Goal: Check status: Check status

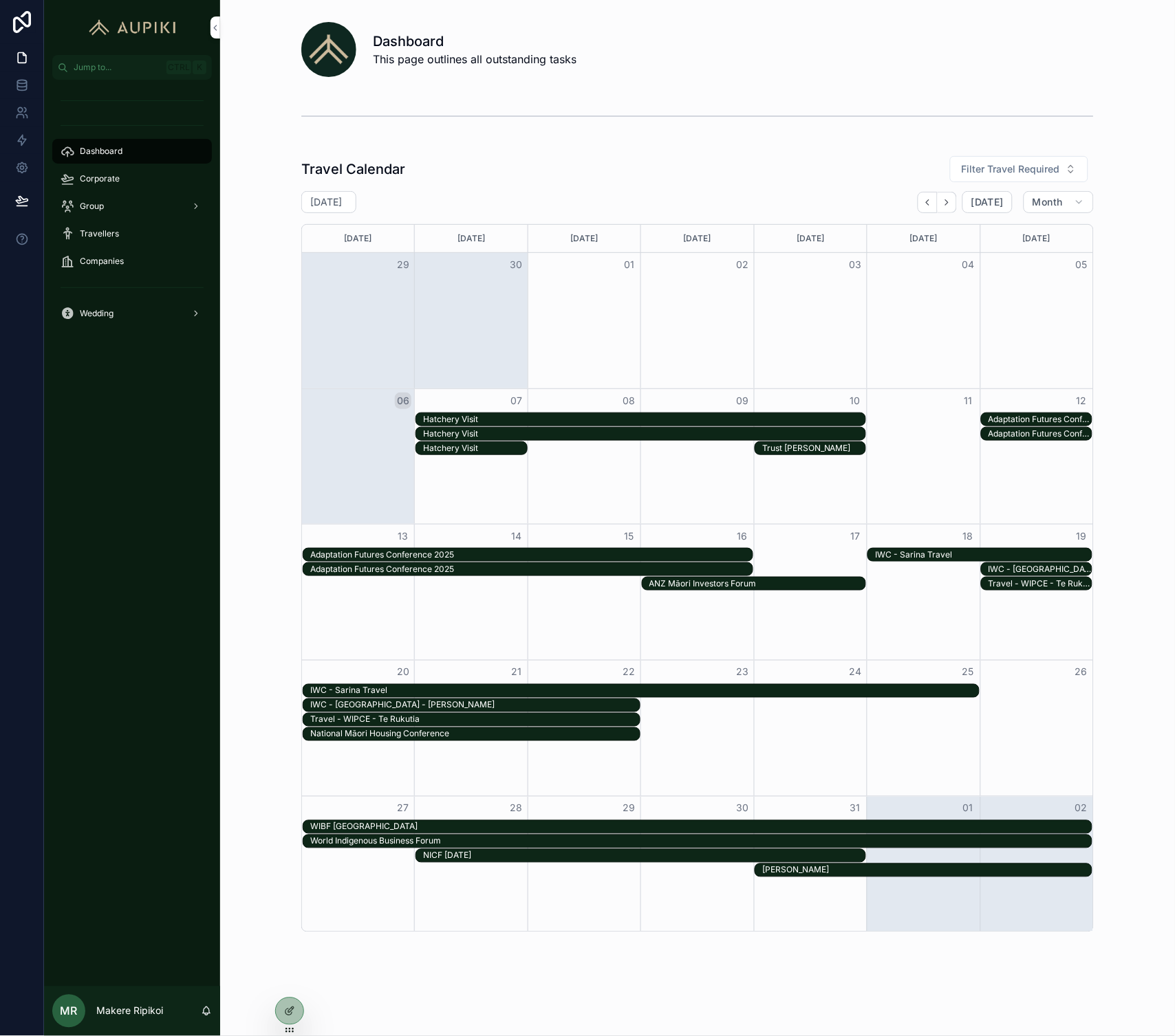
click at [127, 170] on div "Corporate" at bounding box center [131, 179] width 143 height 22
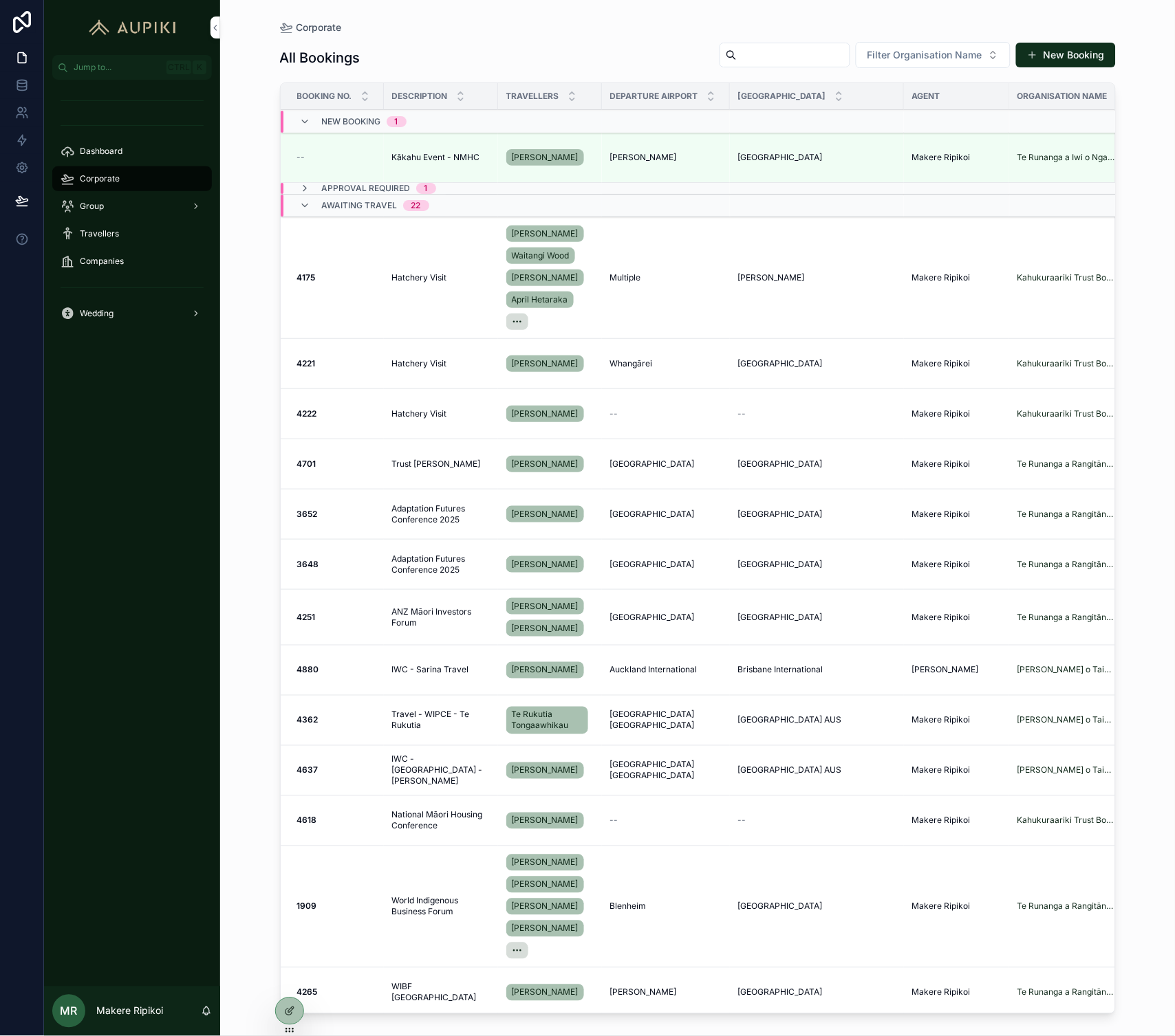
click at [124, 207] on div "Group" at bounding box center [131, 206] width 143 height 22
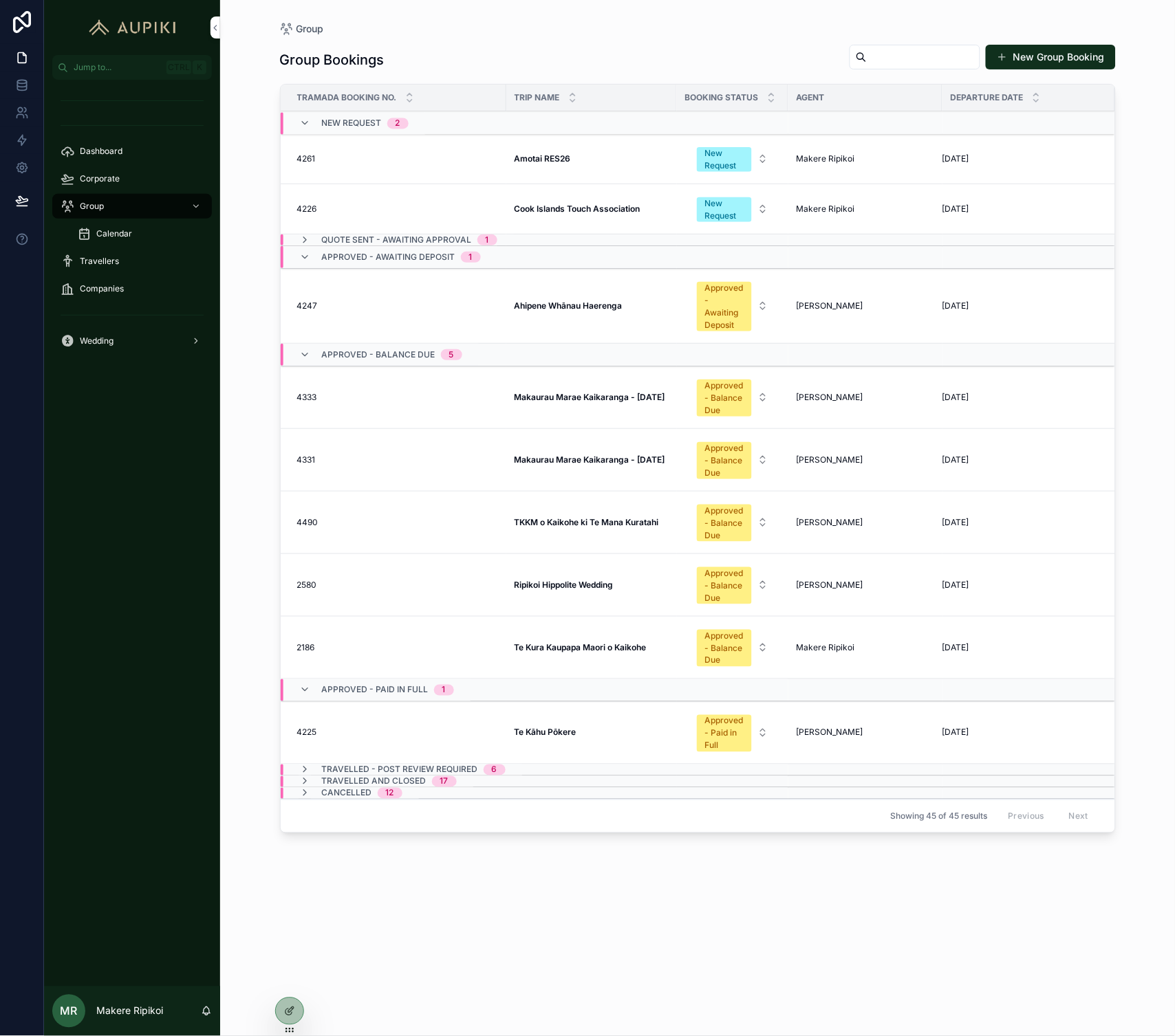
click at [582, 653] on strong "Te Kura Kaupapa Maori o Kaikohe" at bounding box center [581, 648] width 132 height 10
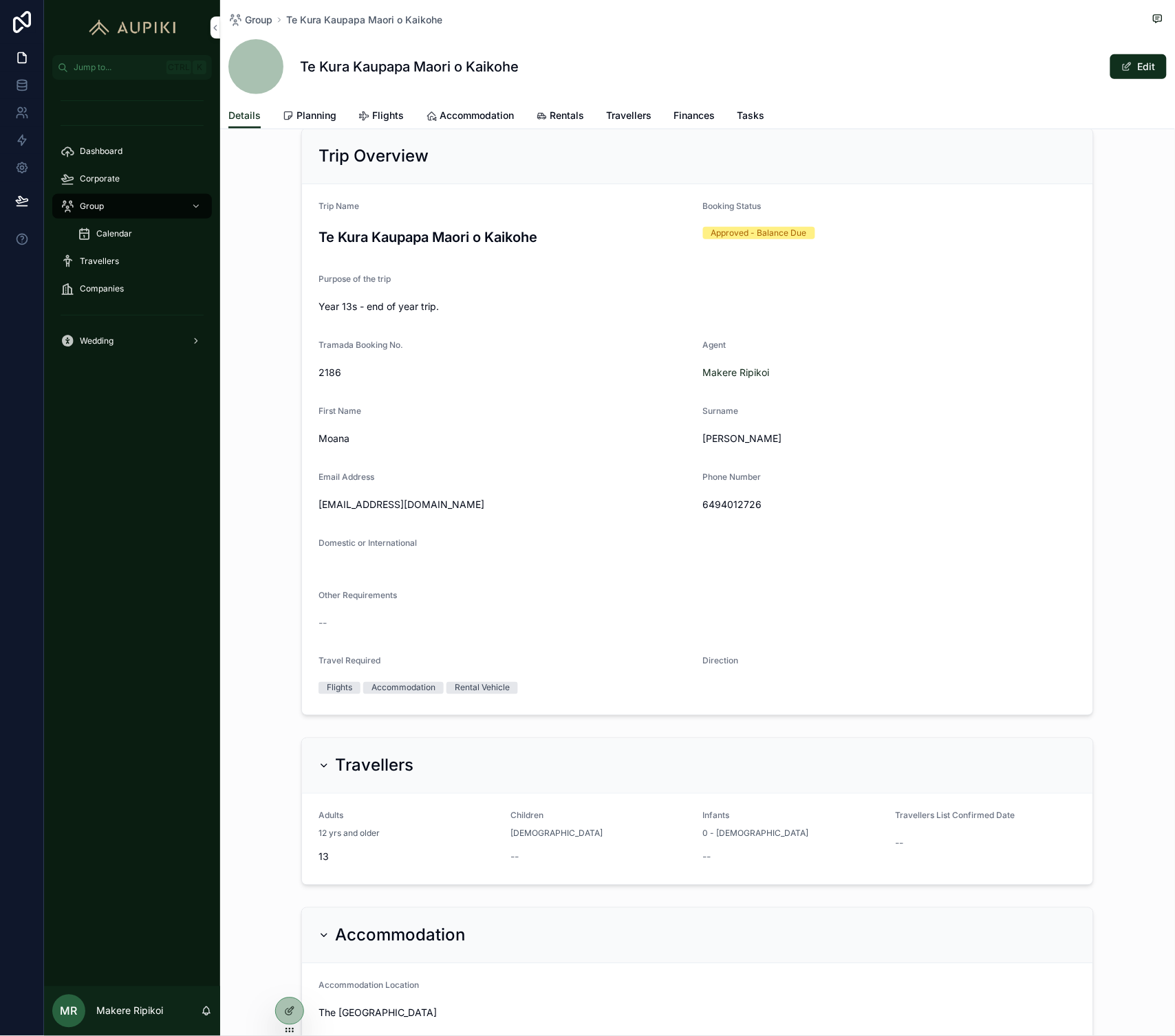
scroll to position [93, 0]
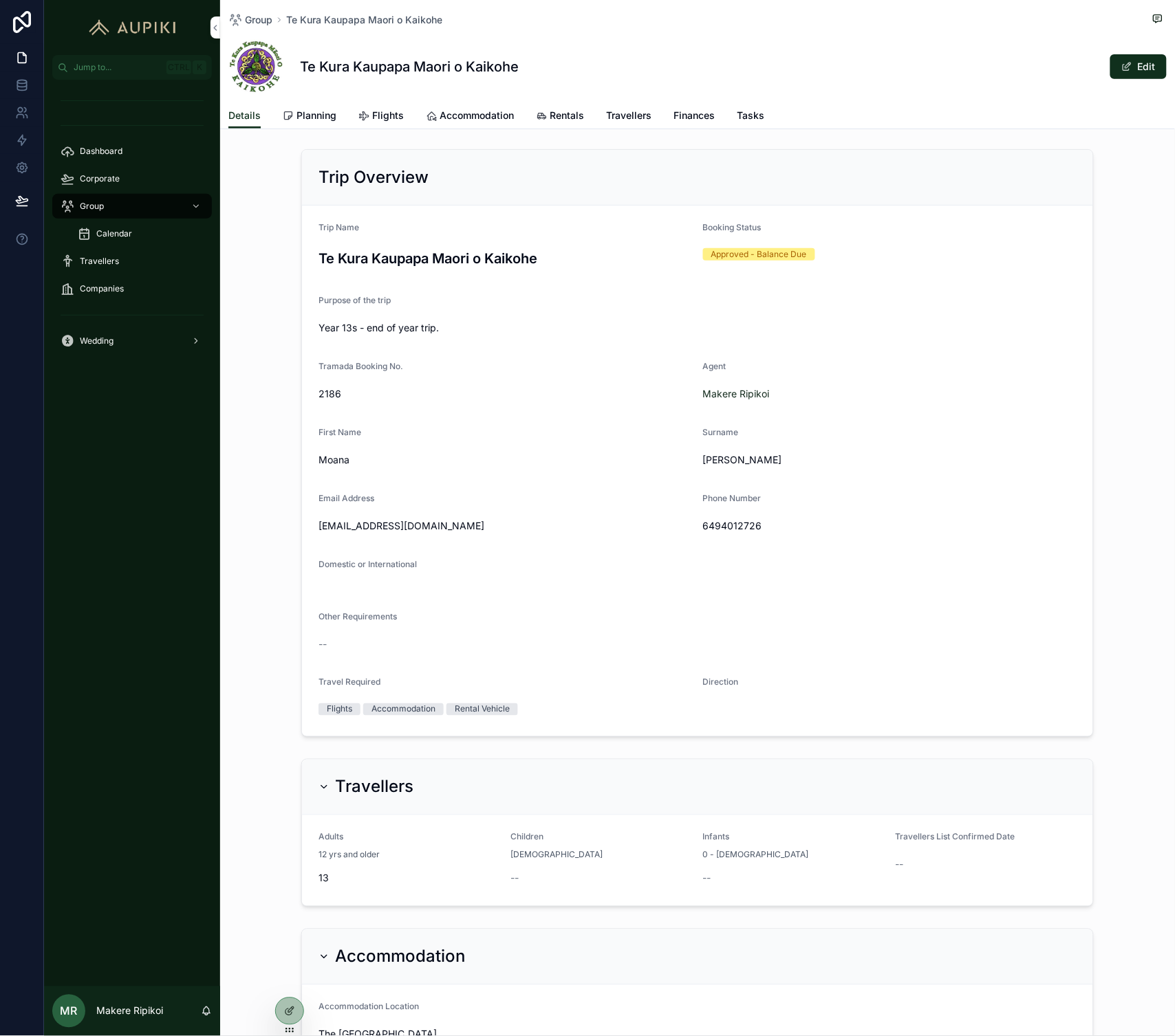
click at [674, 111] on span "Finances" at bounding box center [694, 115] width 41 height 13
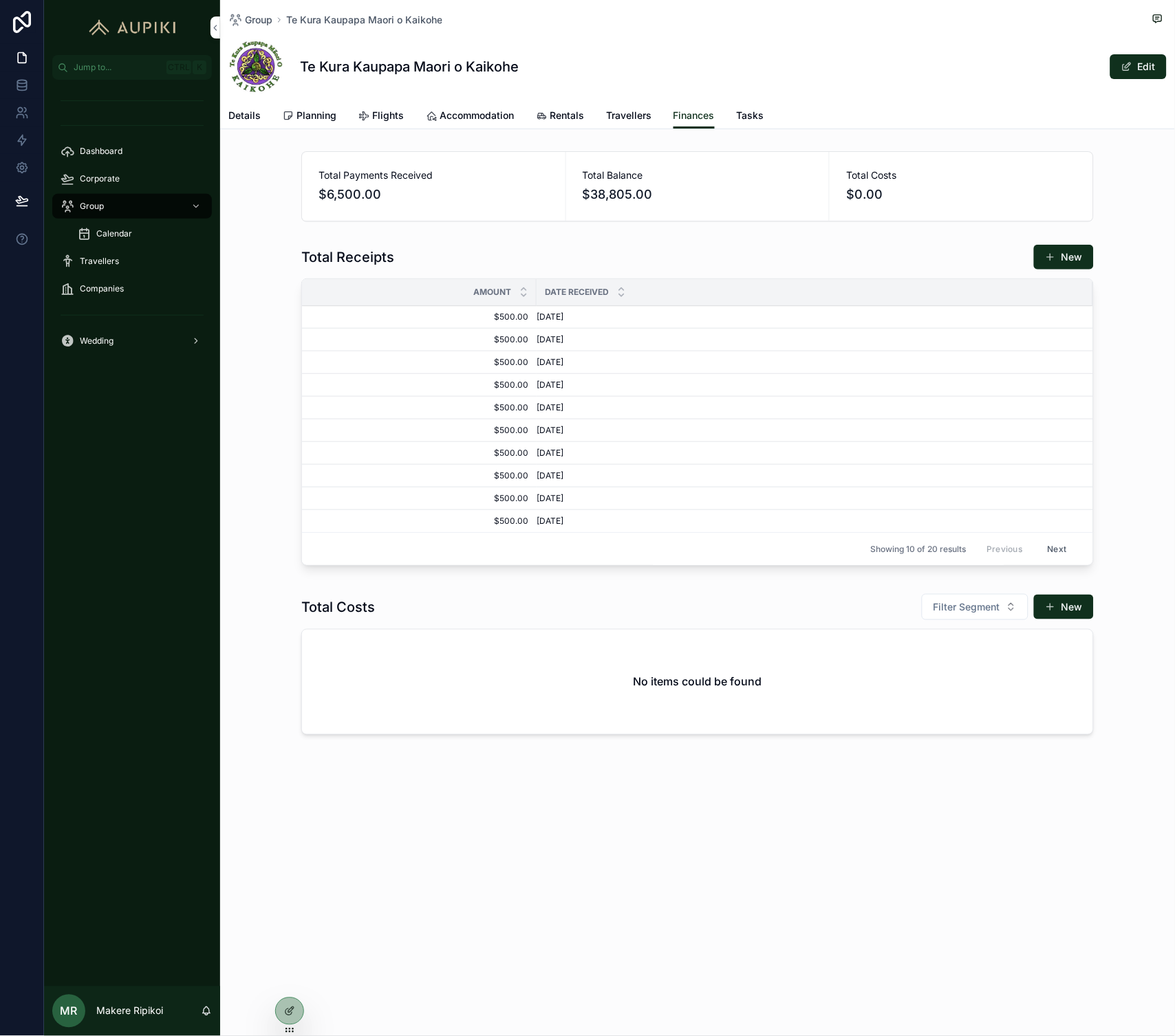
click at [634, 112] on span "Travellers" at bounding box center [628, 115] width 45 height 13
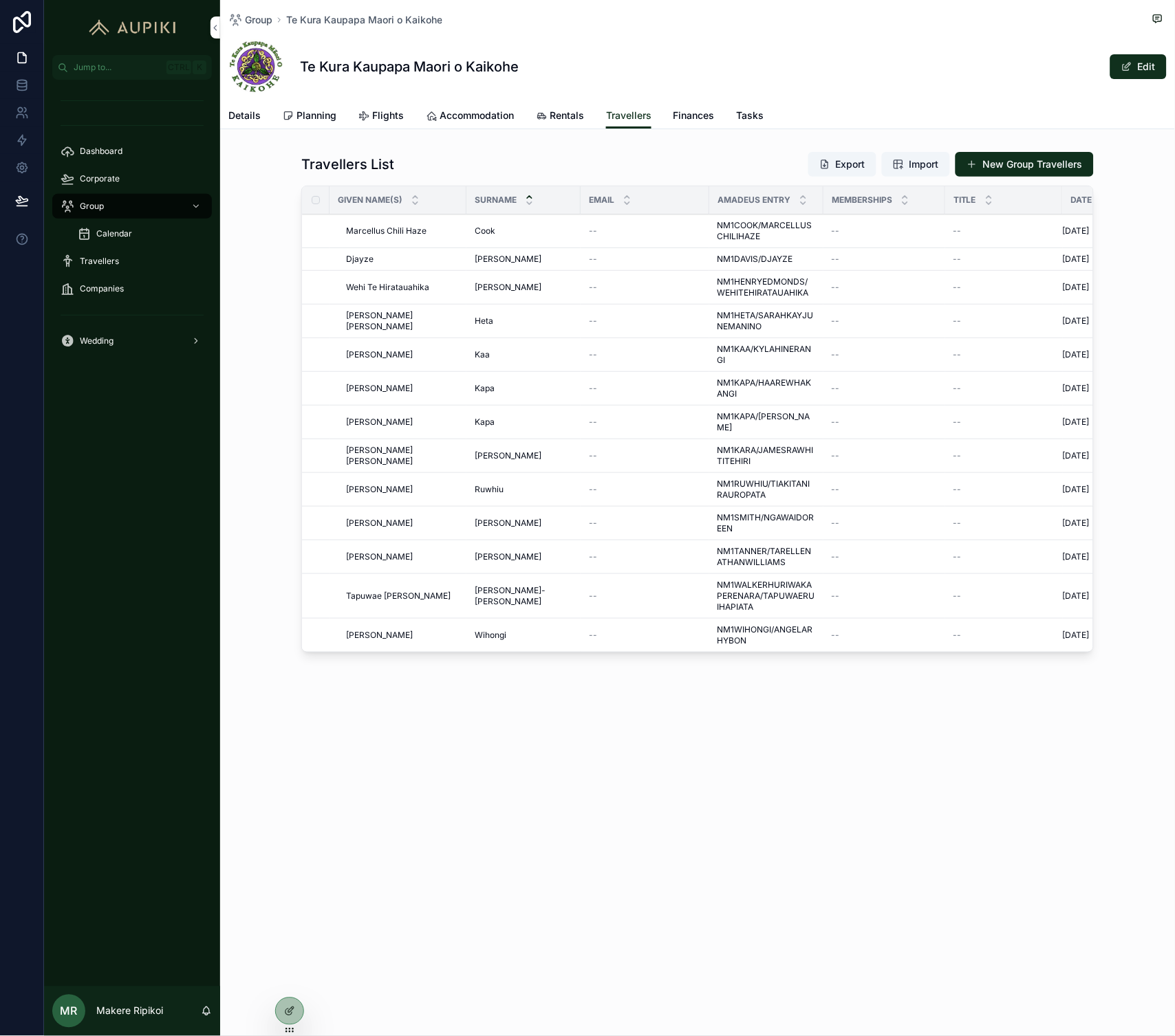
click at [313, 118] on span "Planning" at bounding box center [317, 115] width 40 height 13
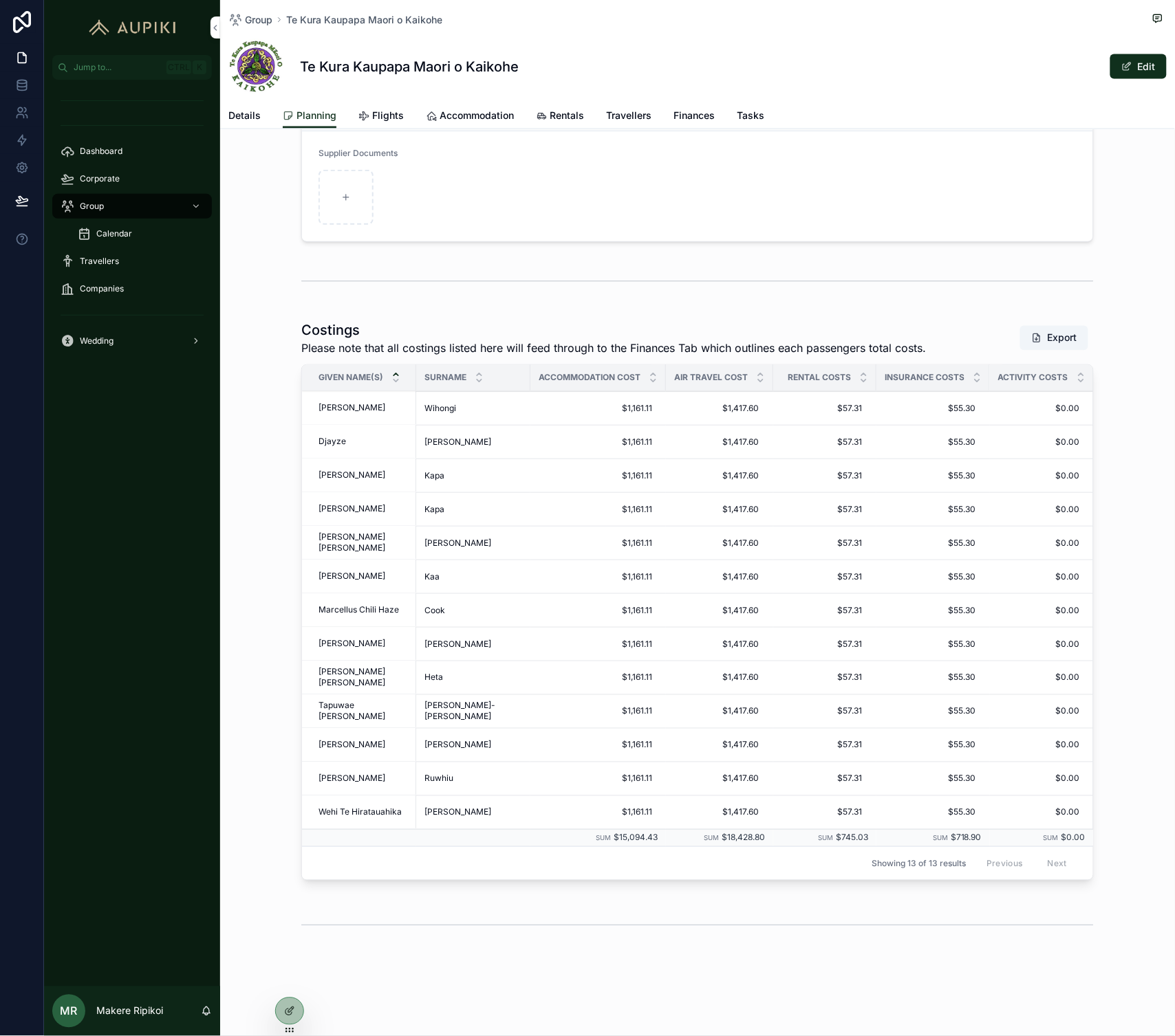
scroll to position [493, 0]
drag, startPoint x: 757, startPoint y: 866, endPoint x: 993, endPoint y: 857, distance: 236.2
click at [993, 857] on div "Showing 13 of 13 results Previous Next" at bounding box center [697, 864] width 791 height 33
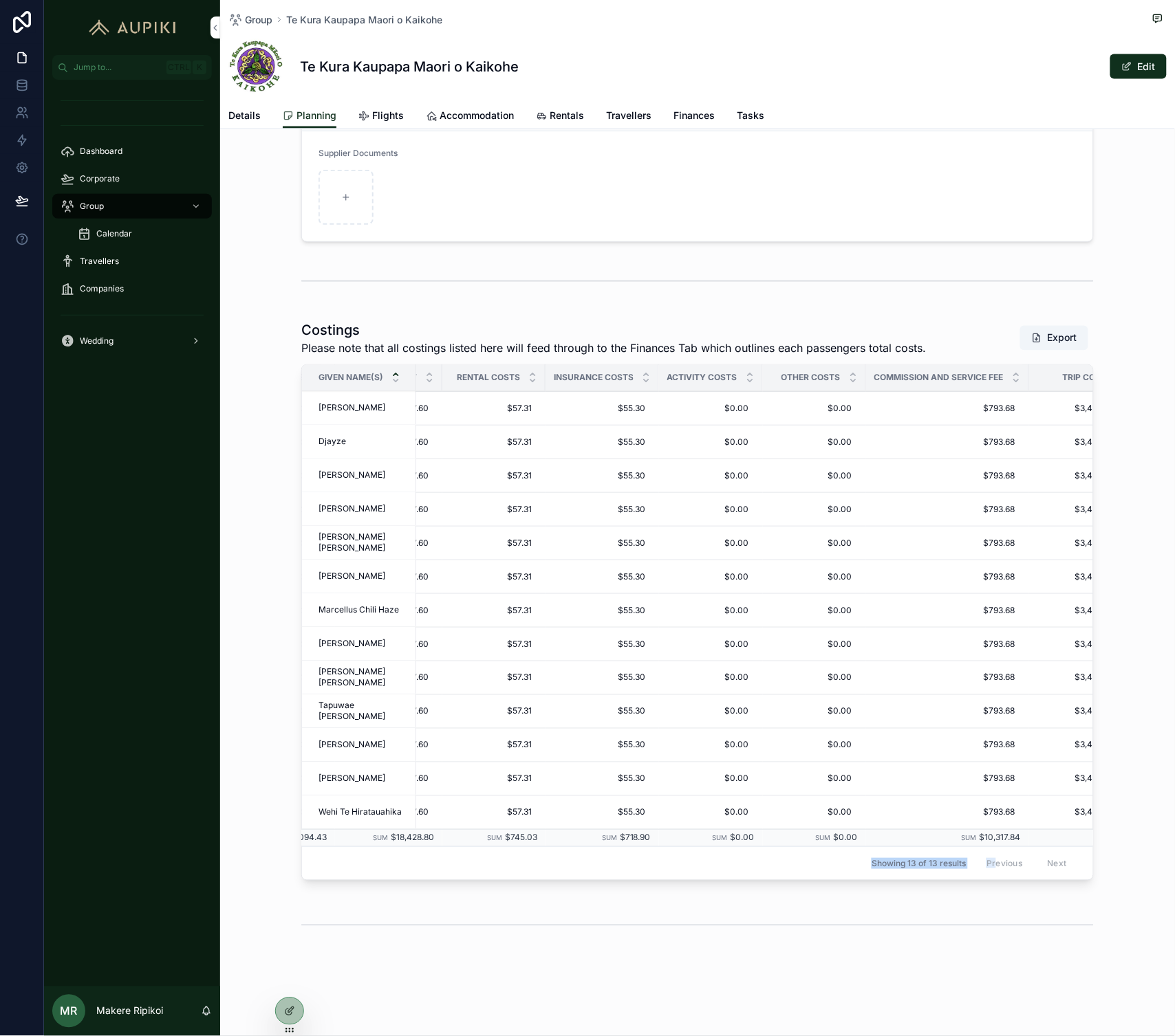
scroll to position [0, 371]
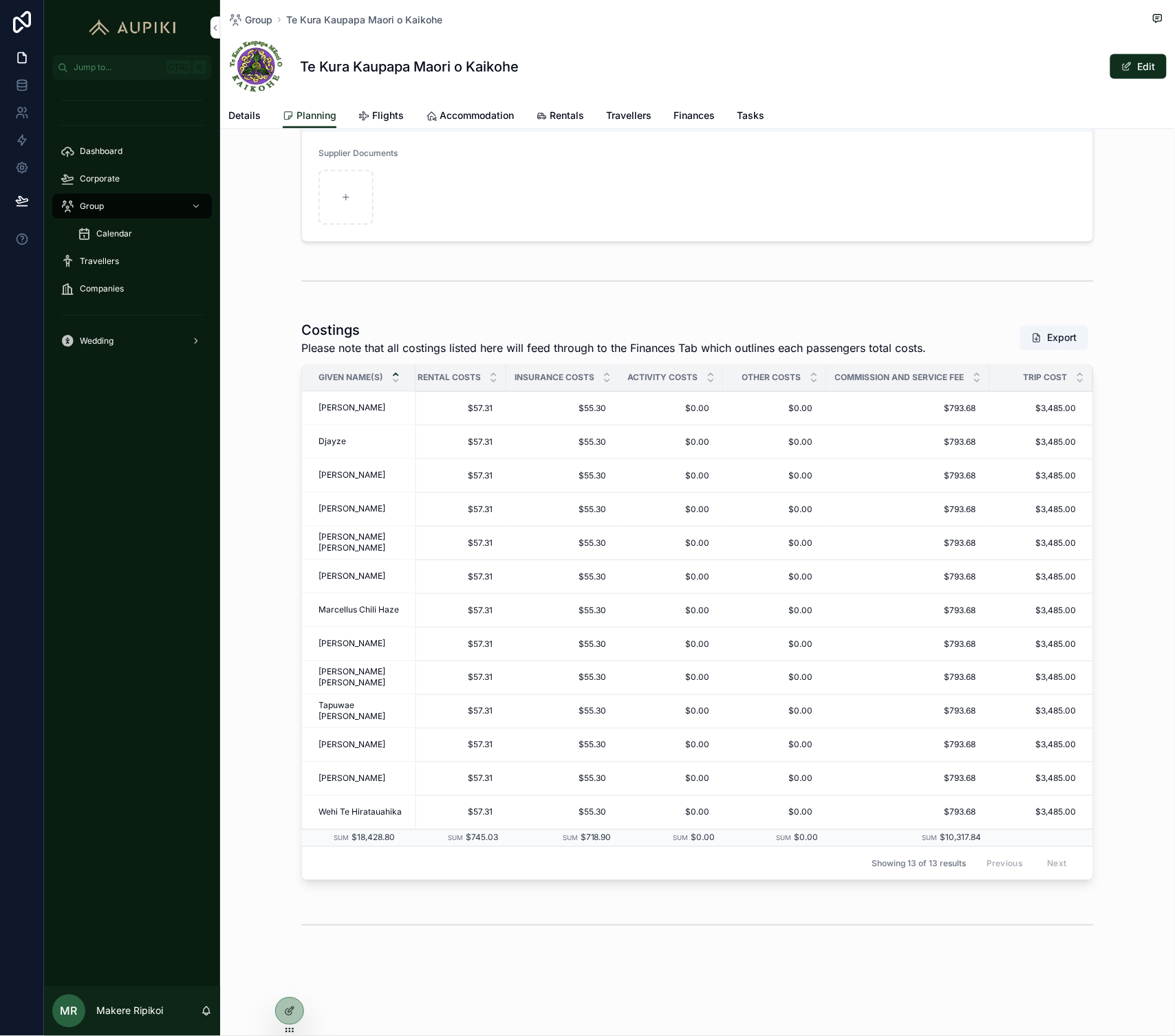
click at [936, 951] on div "Group Te Kura Kaupapa Maori o Kaikohe Te Kura Kaupapa Maori o Kaikohe Edit Plan…" at bounding box center [697, 276] width 954 height 1522
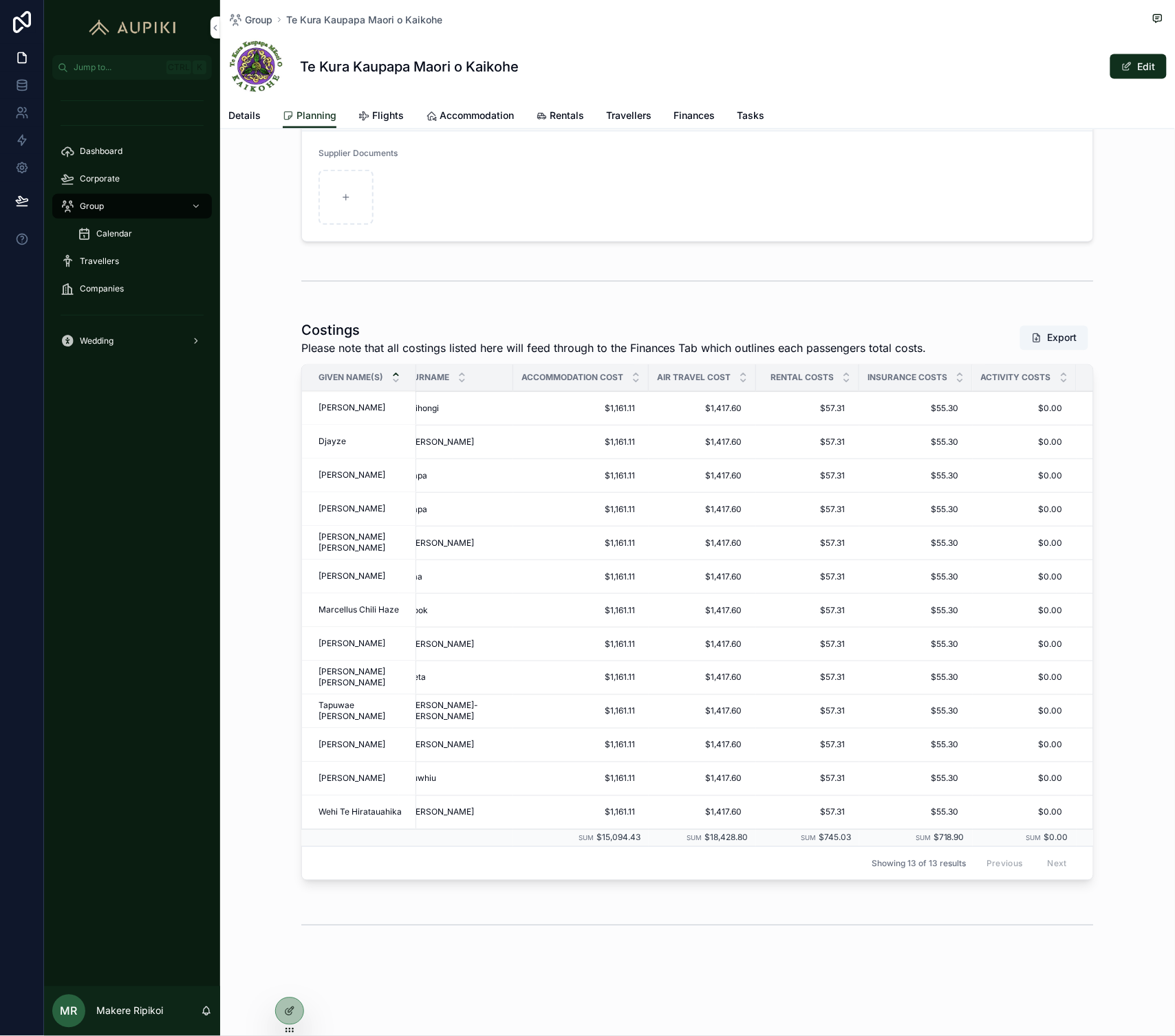
scroll to position [0, 0]
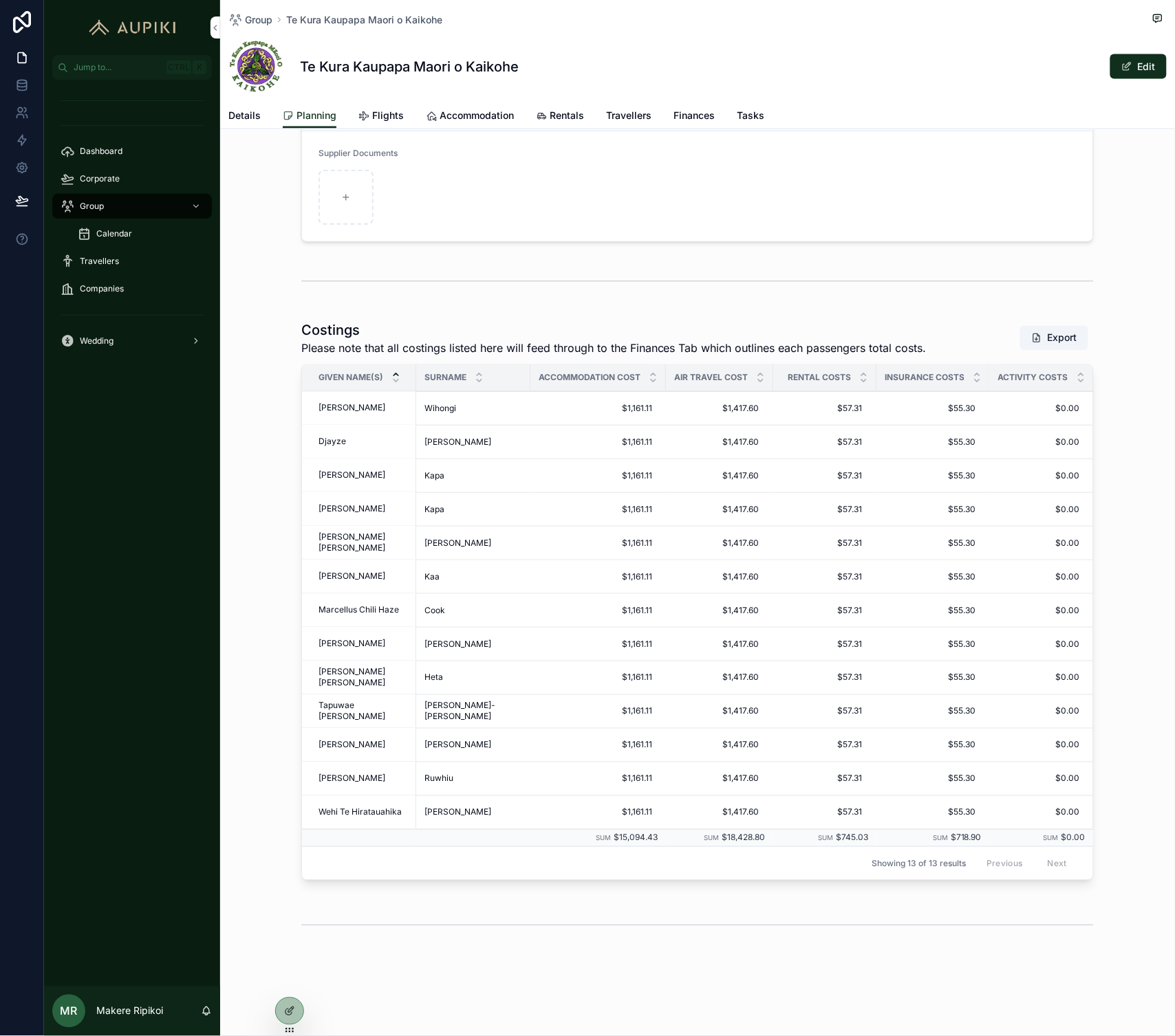
click at [575, 1032] on div "Group Te Kura Kaupapa Maori o Kaikohe Te Kura Kaupapa Maori o Kaikohe Edit Plan…" at bounding box center [697, 276] width 954 height 1522
